Goal: Check status: Check status

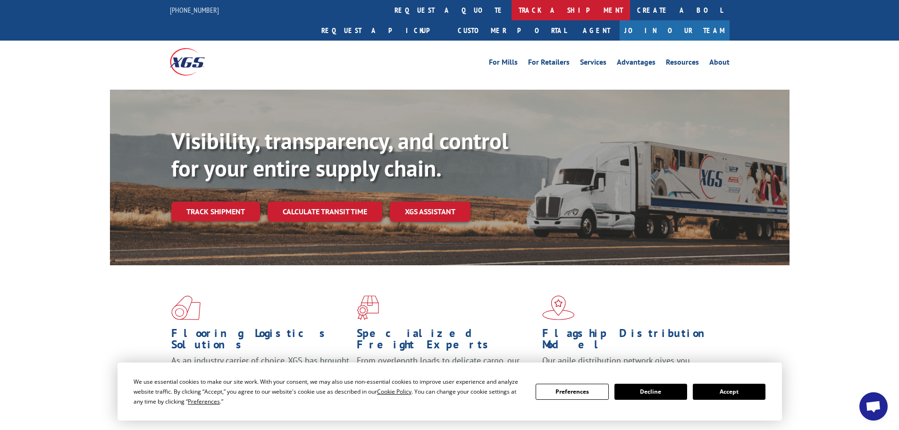
click at [511, 11] on link "track a shipment" at bounding box center [570, 10] width 118 height 20
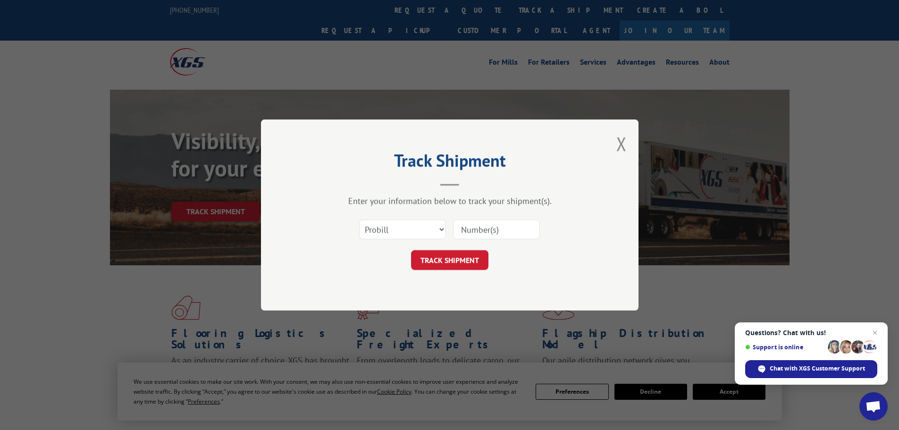
click at [496, 228] on input at bounding box center [496, 229] width 87 height 20
paste input "17235231BOL"
type input "17235231BOL"
click at [462, 258] on button "TRACK SHIPMENT" at bounding box center [449, 260] width 77 height 20
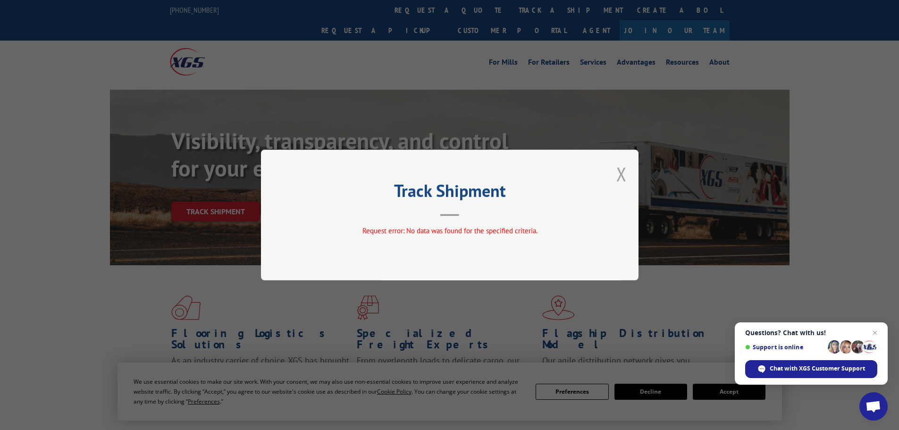
click at [621, 175] on button "Close modal" at bounding box center [621, 173] width 10 height 25
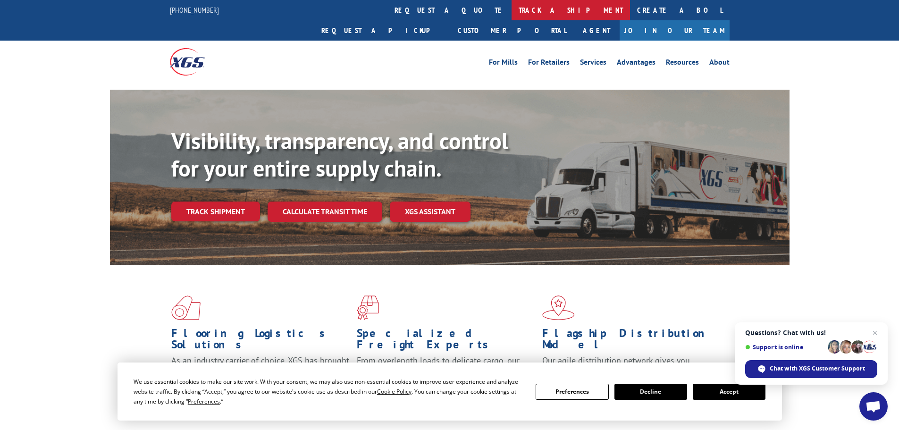
click at [511, 11] on link "track a shipment" at bounding box center [570, 10] width 118 height 20
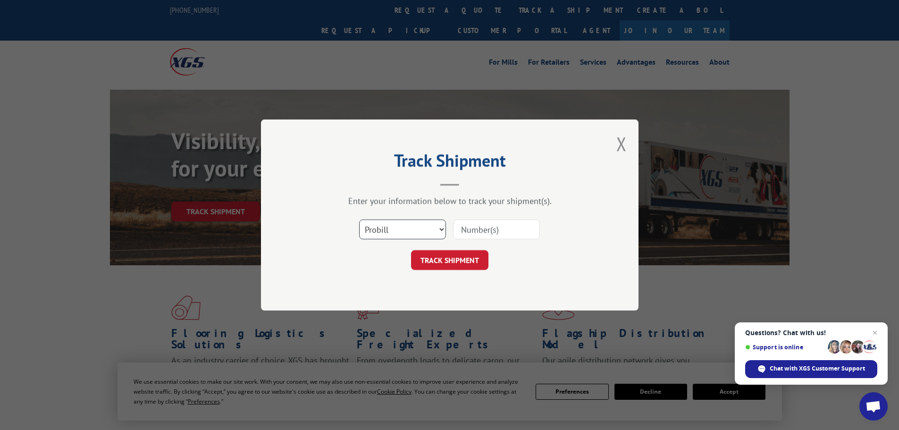
click at [439, 230] on select "Select category... Probill BOL PO" at bounding box center [402, 229] width 87 height 20
select select "po"
click at [359, 219] on select "Select category... Probill BOL PO" at bounding box center [402, 229] width 87 height 20
click at [496, 235] on input at bounding box center [496, 229] width 87 height 20
paste input "17235231BOL"
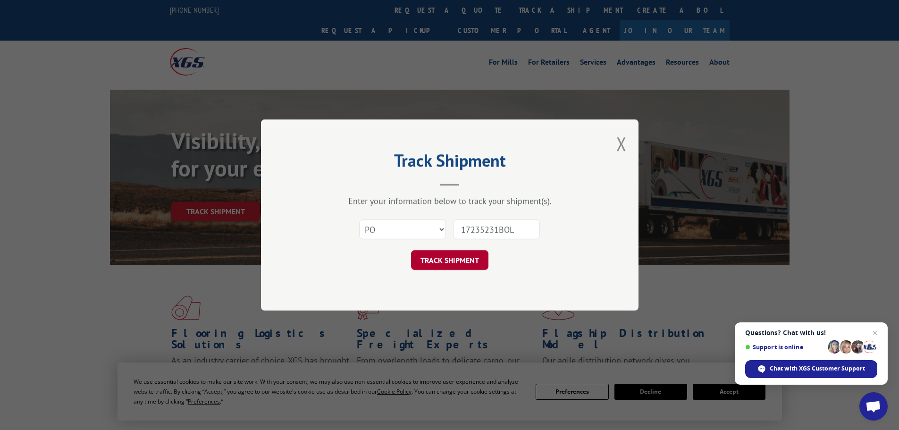
type input "17235231BOL"
click at [441, 263] on button "TRACK SHIPMENT" at bounding box center [449, 260] width 77 height 20
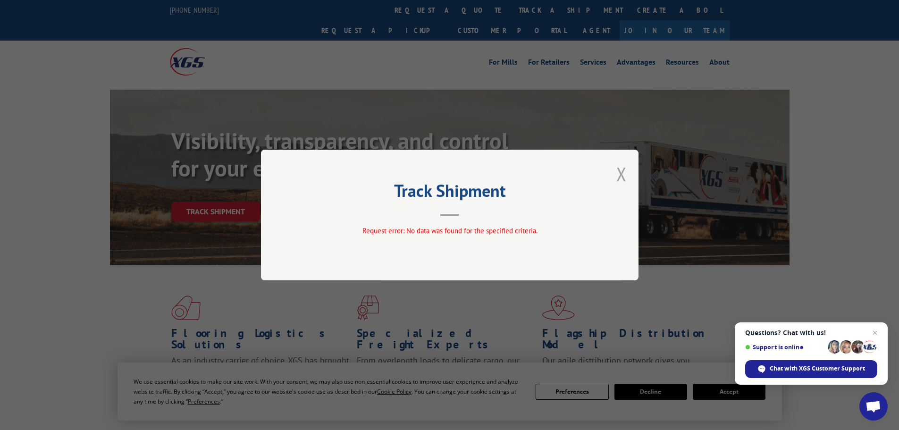
click at [619, 175] on button "Close modal" at bounding box center [621, 173] width 10 height 25
